Goal: Information Seeking & Learning: Learn about a topic

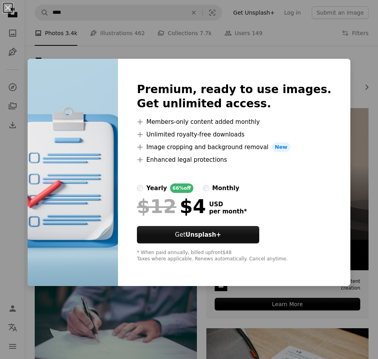
click at [244, 37] on div "An X shape Premium, ready to use images. Get unlimited access. A plus sign Memb…" at bounding box center [189, 179] width 378 height 359
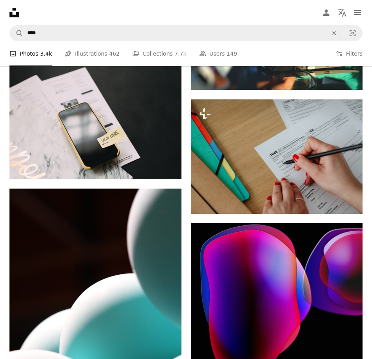
scroll to position [1563, 0]
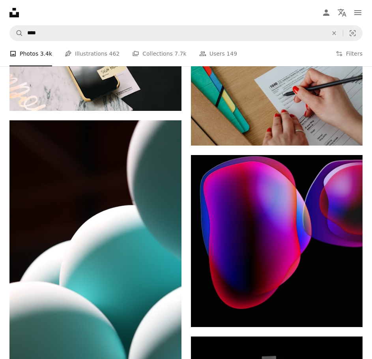
click at [0, 0] on icon "Photos" at bounding box center [0, 0] width 0 height 0
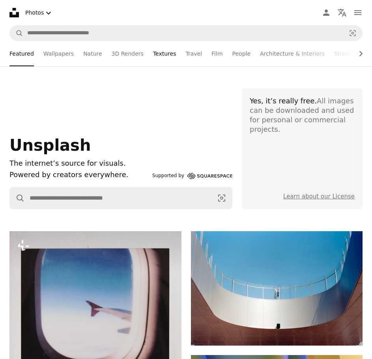
click at [175, 41] on link "Textures" at bounding box center [164, 53] width 23 height 25
